Goal: Task Accomplishment & Management: Complete application form

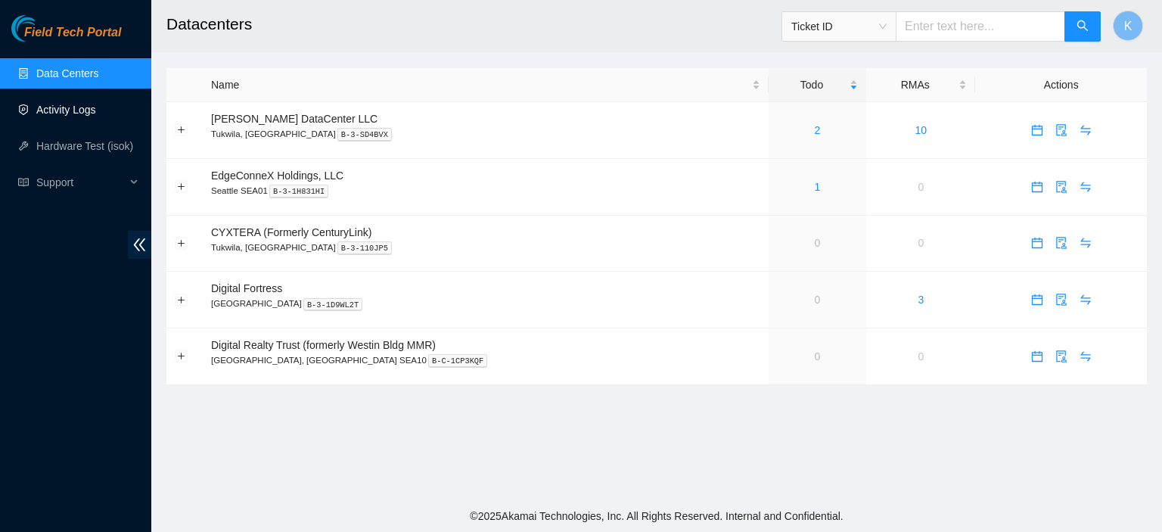
click at [79, 108] on link "Activity Logs" at bounding box center [66, 110] width 60 height 12
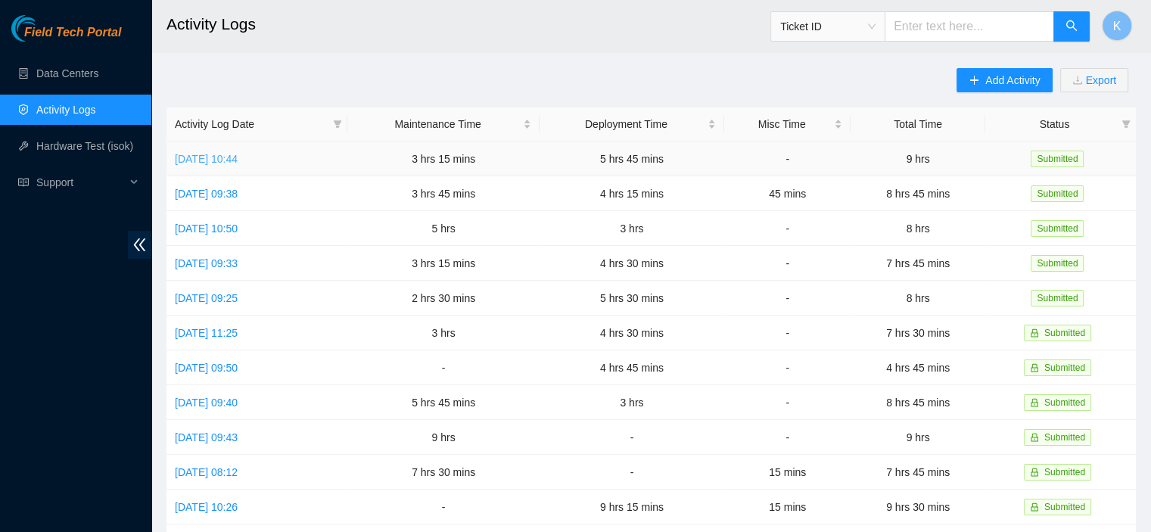
click at [238, 154] on link "[DATE] 10:44" at bounding box center [206, 159] width 63 height 12
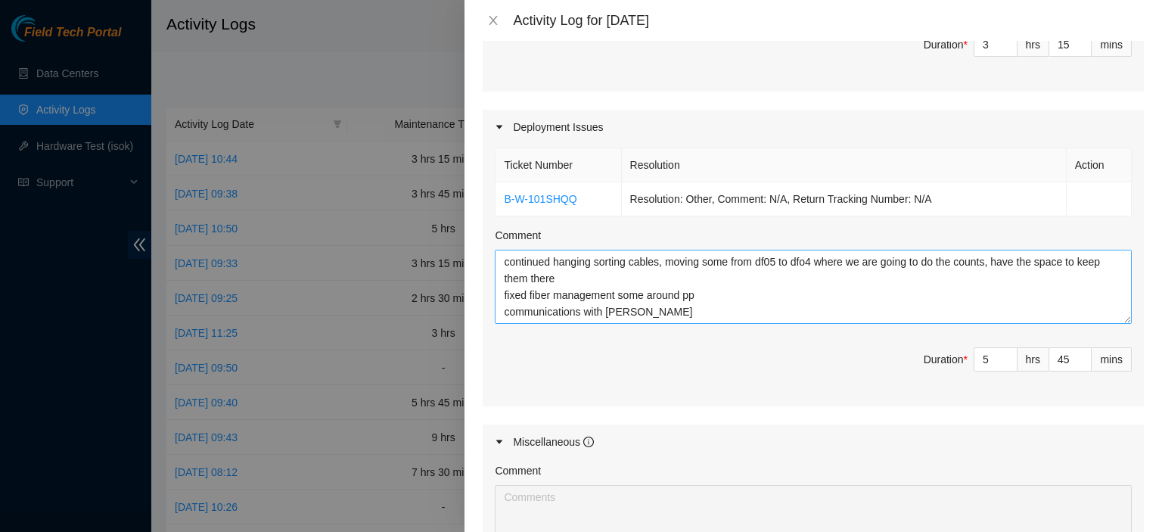
scroll to position [515, 0]
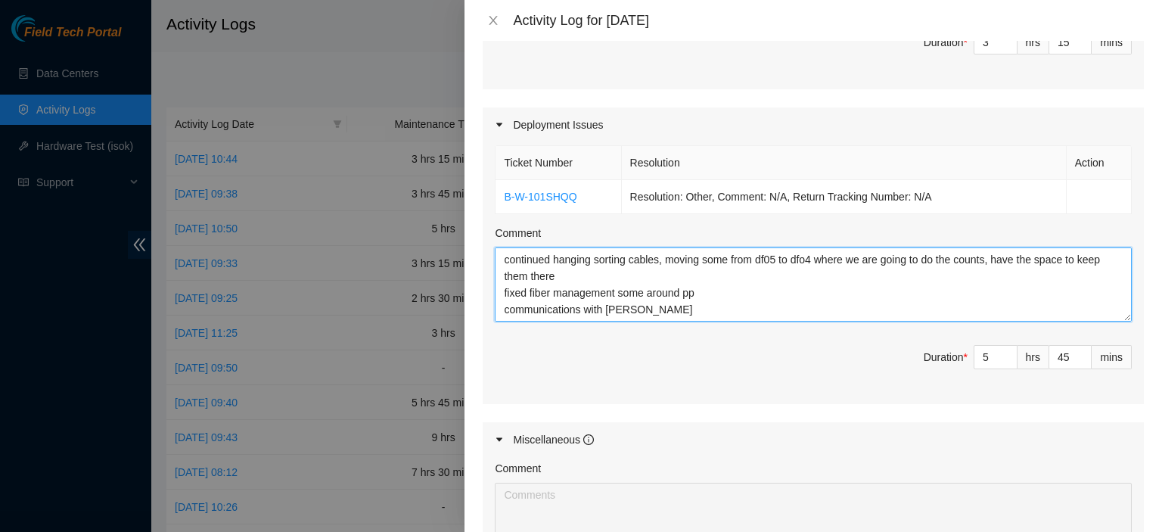
drag, startPoint x: 1113, startPoint y: 319, endPoint x: 1123, endPoint y: 514, distance: 194.7
click at [1123, 514] on div "Maintenance Issues Ticket Number Resolution Action B-V-5VX237I Resolution: Rebo…" at bounding box center [813, 180] width 661 height 908
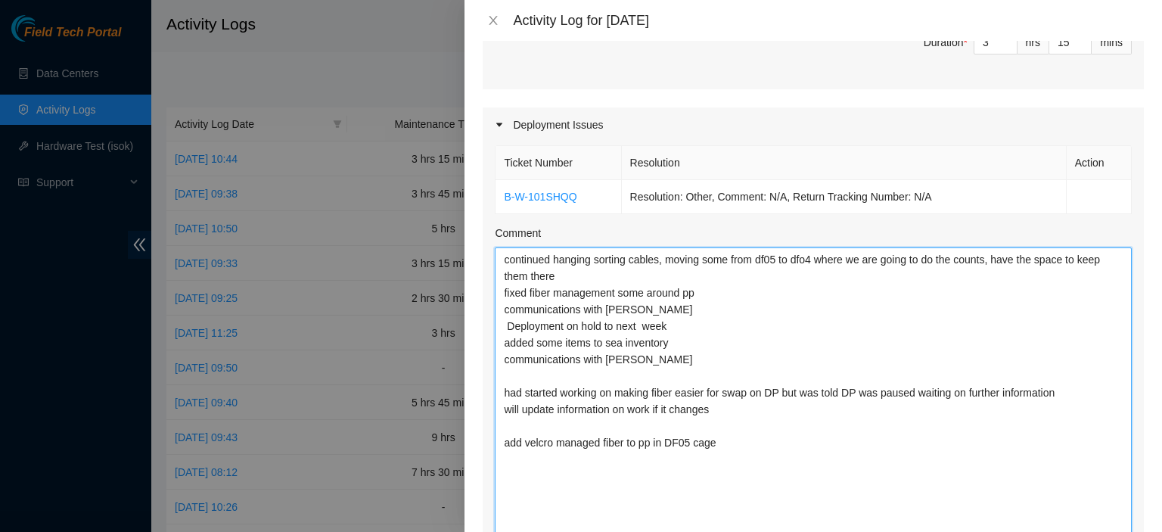
drag, startPoint x: 1110, startPoint y: 313, endPoint x: 1123, endPoint y: 531, distance: 218.3
click at [1123, 531] on div "Ticket Number Resolution Action B-W-101SHQQ Resolution: Other, Comment: N/A, Re…" at bounding box center [813, 382] width 661 height 481
click at [938, 466] on textarea "continued hanging sorting cables, moving some from df05 to dfo4 where we are go…" at bounding box center [813, 392] width 637 height 291
click at [592, 374] on textarea "continued hanging sorting cables, moving some from df05 to dfo4 where we are go…" at bounding box center [813, 392] width 637 height 291
type textarea "continued hanging sorting cables, moving some from df05 to dfo4 where we are go…"
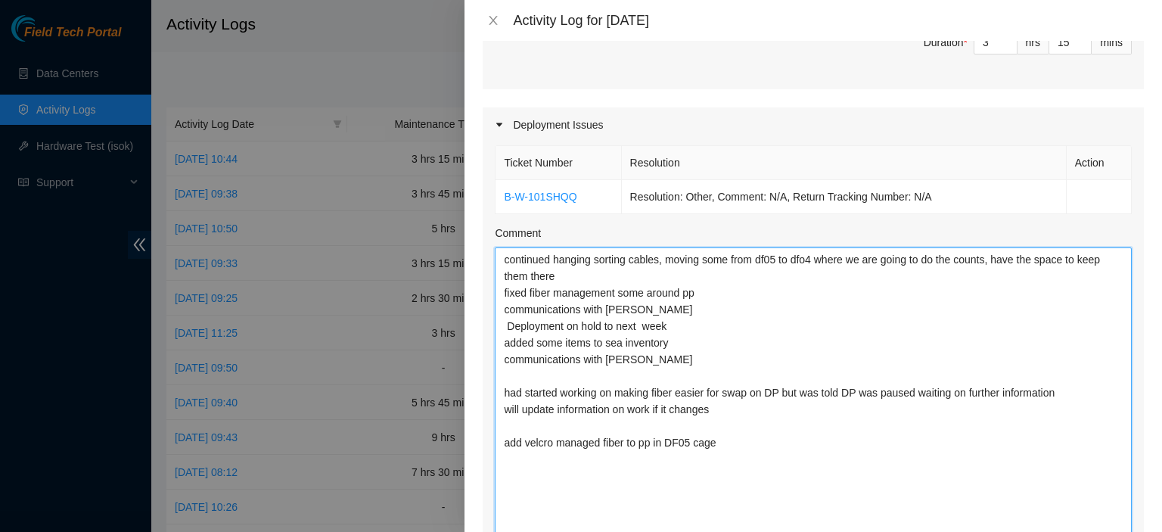
type input "9"
type input "0"
click at [581, 278] on textarea "continued hanging sorting cables, moving some from df05 to dfo4 where we are go…" at bounding box center [813, 392] width 637 height 291
type textarea "continued hanging sorting cables, moving some from df05 to dfo4 where we are go…"
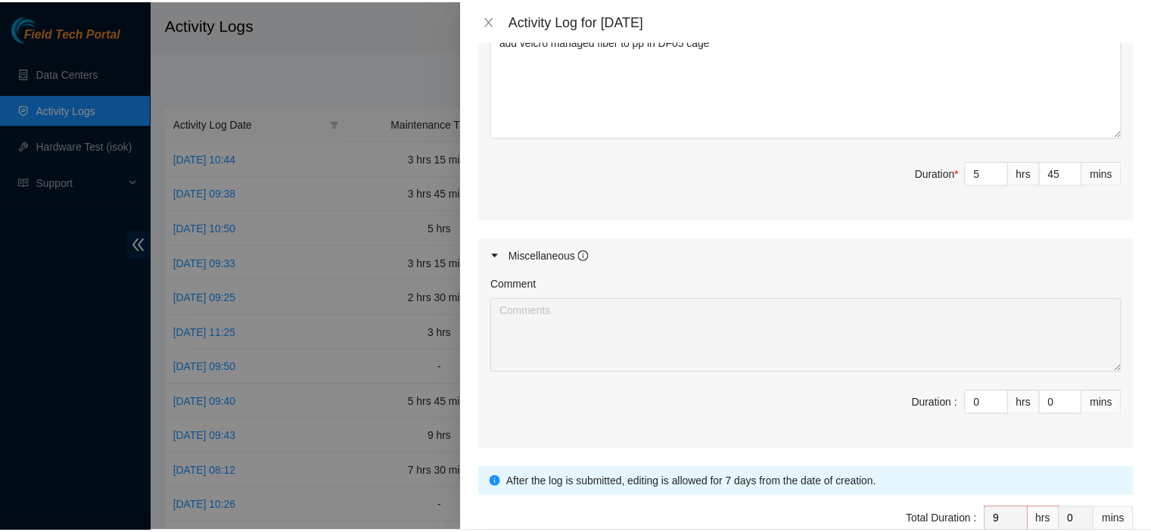
scroll to position [995, 0]
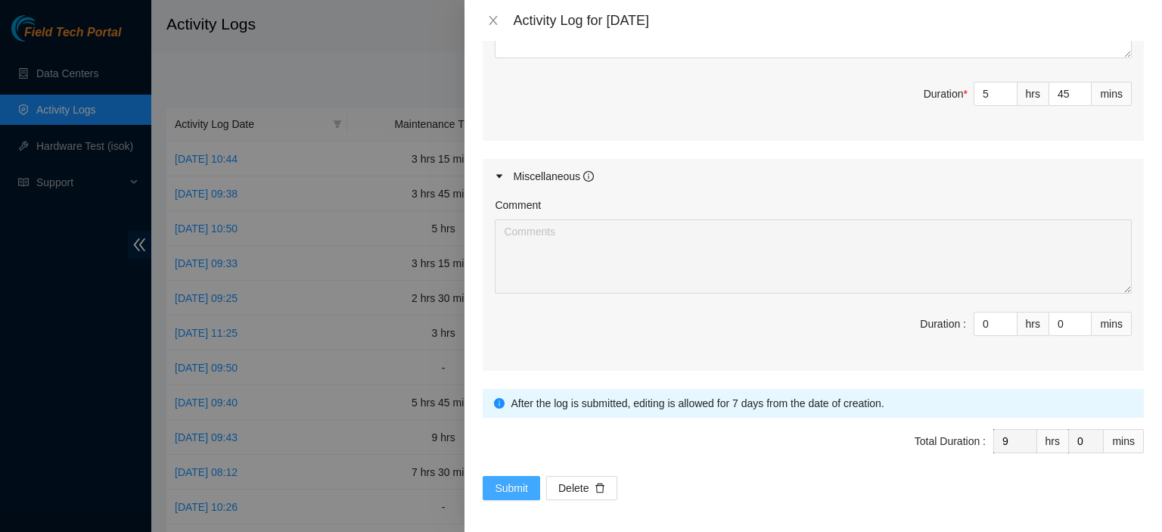
click at [502, 483] on span "Submit" at bounding box center [511, 488] width 33 height 17
